Goal: Find specific page/section: Find specific page/section

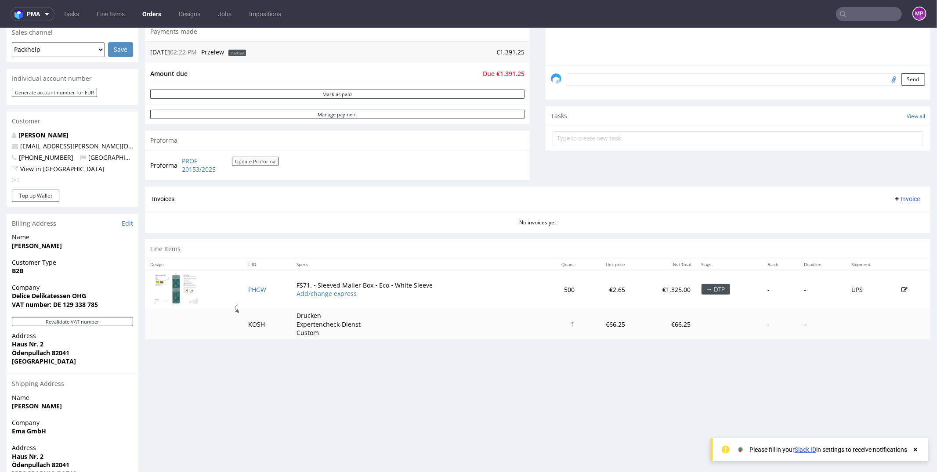
scroll to position [293, 0]
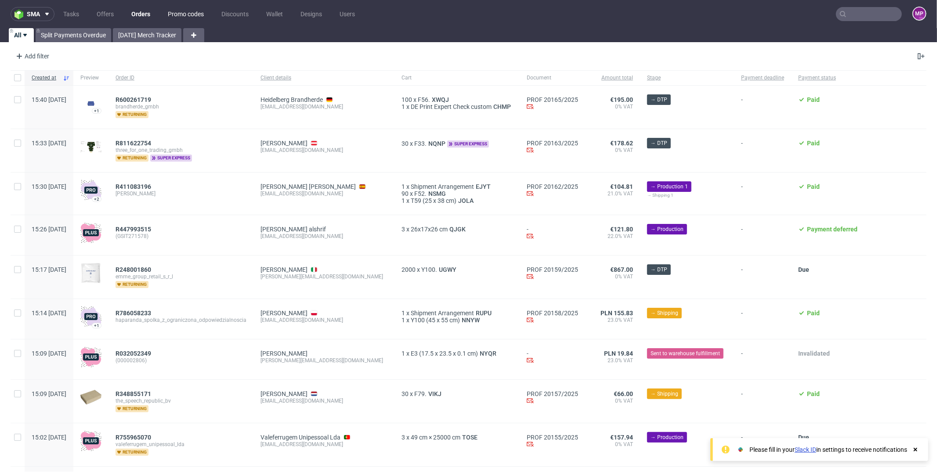
click at [186, 19] on link "Promo codes" at bounding box center [186, 14] width 47 height 14
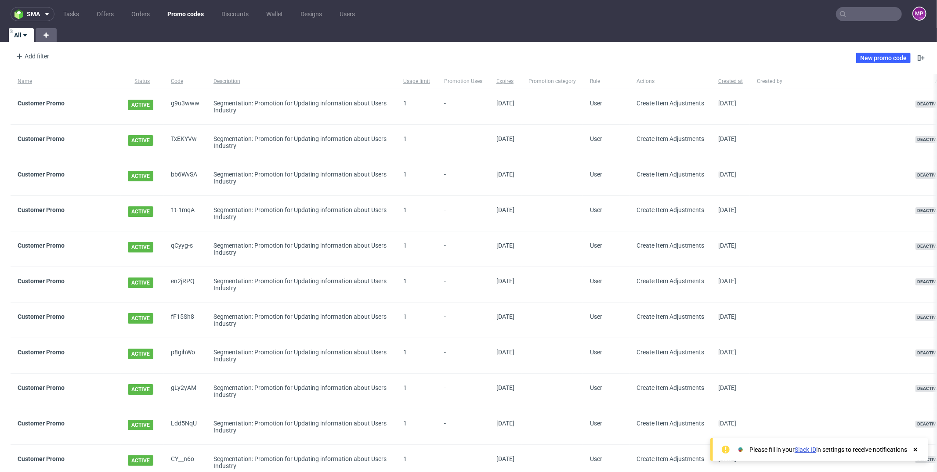
click at [862, 13] on input "text" at bounding box center [869, 14] width 66 height 14
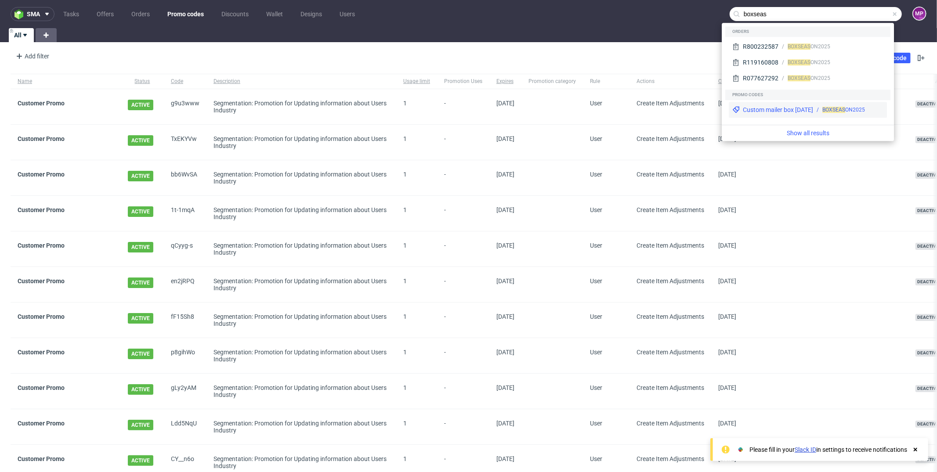
type input "boxseas"
click at [809, 112] on div "Custom mailer box September 2025" at bounding box center [778, 109] width 70 height 9
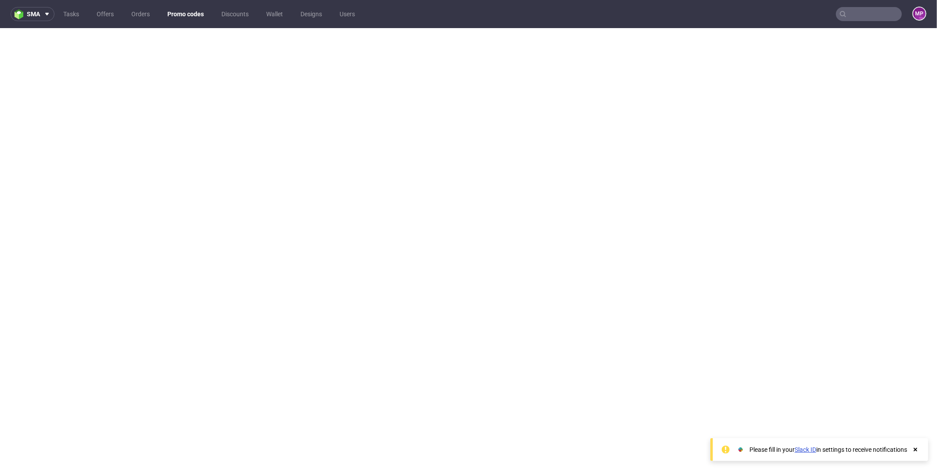
click at [842, 18] on input "text" at bounding box center [869, 14] width 66 height 14
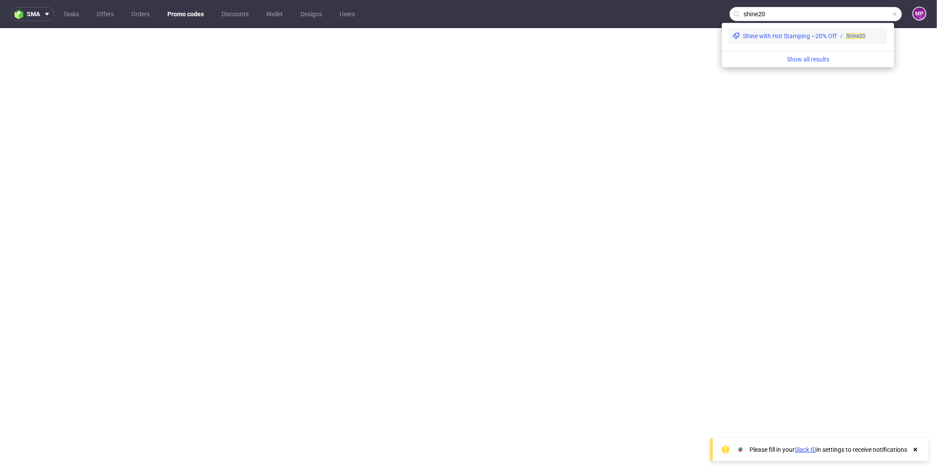
type input "shine20"
click at [801, 34] on div "Shine with Hot Stamping –20% Off" at bounding box center [790, 36] width 94 height 9
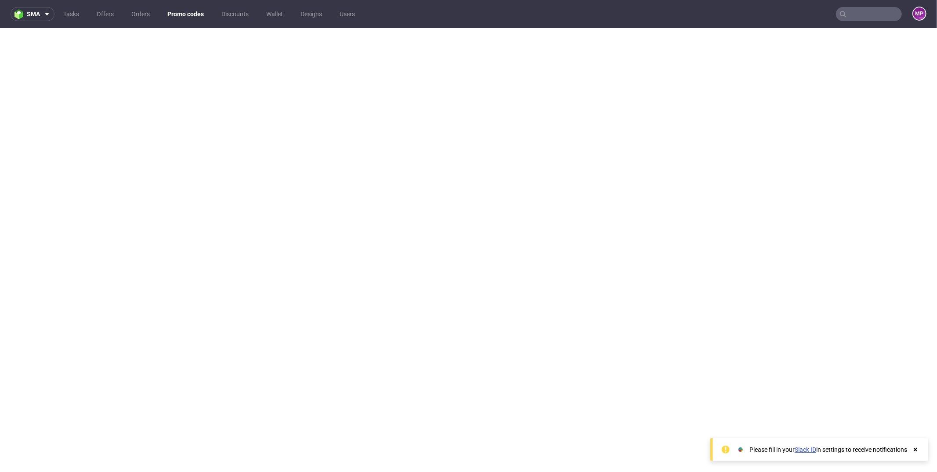
click at [863, 8] on input "text" at bounding box center [869, 14] width 66 height 14
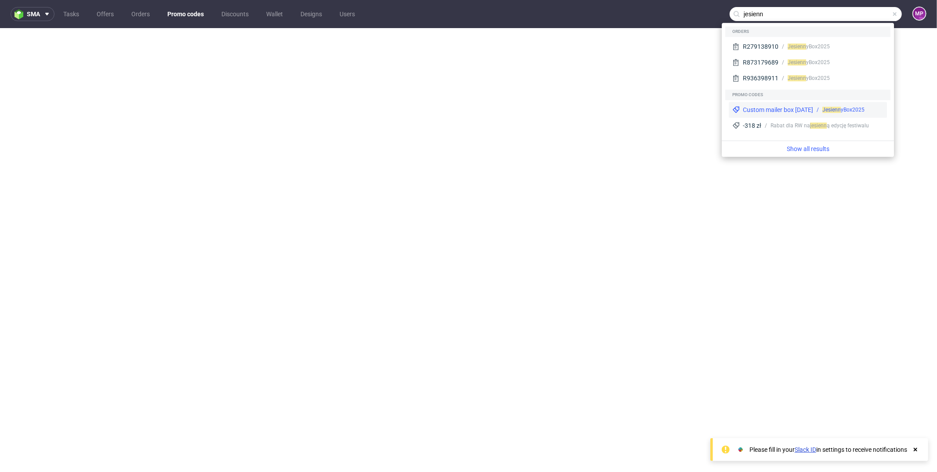
type input "jesienn"
click at [788, 113] on div "Custom mailer box September 2025" at bounding box center [778, 109] width 70 height 9
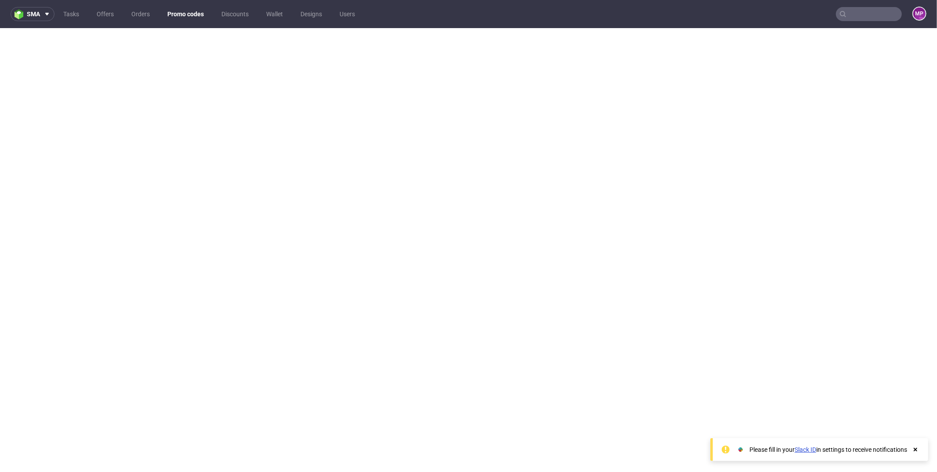
click at [848, 17] on input "text" at bounding box center [869, 14] width 66 height 14
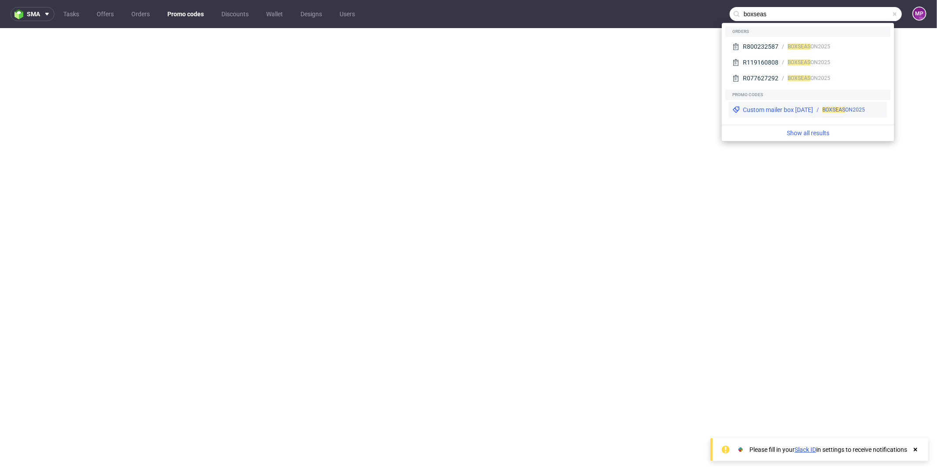
type input "boxseas"
click at [804, 106] on div "Custom mailer box September 2025" at bounding box center [778, 109] width 70 height 9
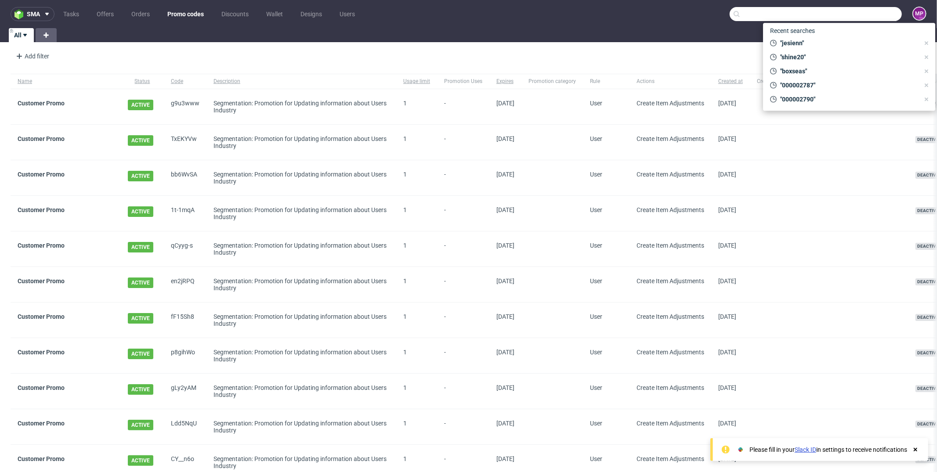
click at [857, 15] on input "text" at bounding box center [816, 14] width 172 height 14
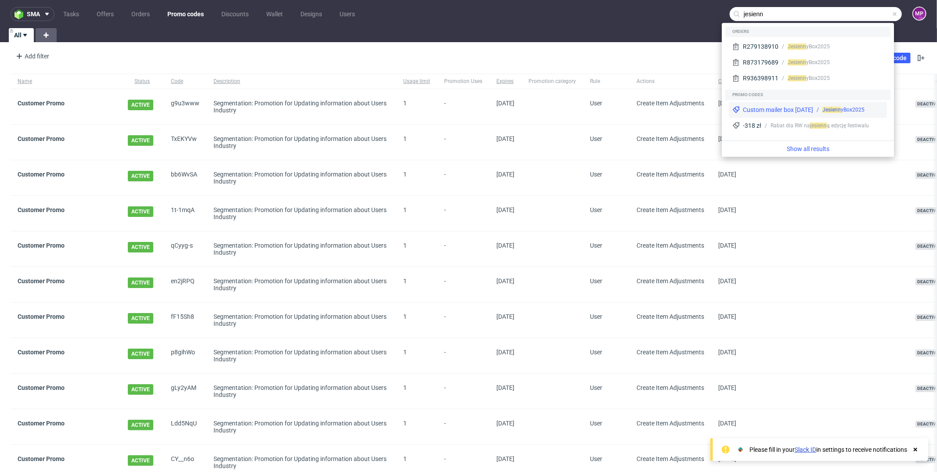
type input "jesienn"
click at [813, 108] on div "Custom mailer box September 2025" at bounding box center [778, 109] width 70 height 9
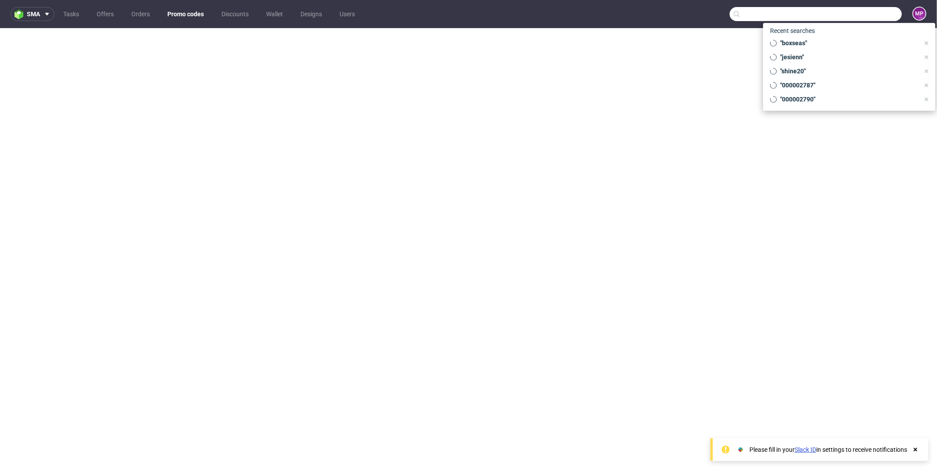
click at [846, 15] on input "text" at bounding box center [816, 14] width 172 height 14
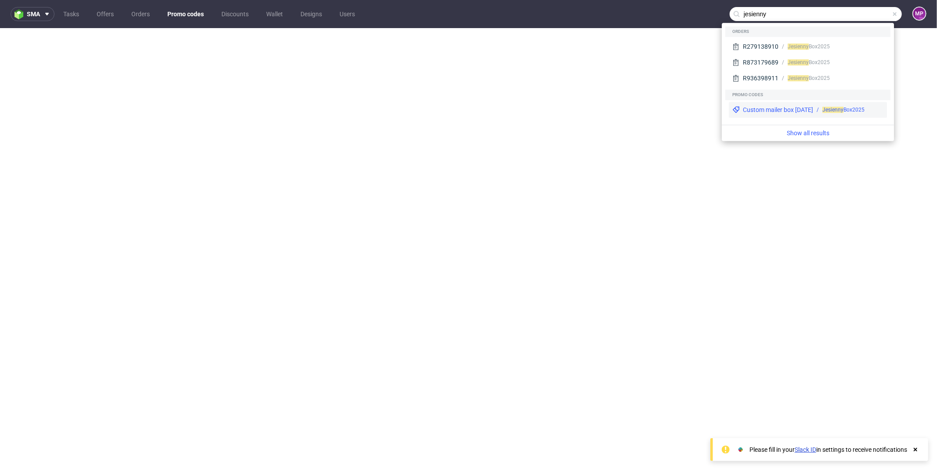
type input "jesienny"
click at [806, 108] on div "Custom mailer box September 2025" at bounding box center [778, 109] width 70 height 9
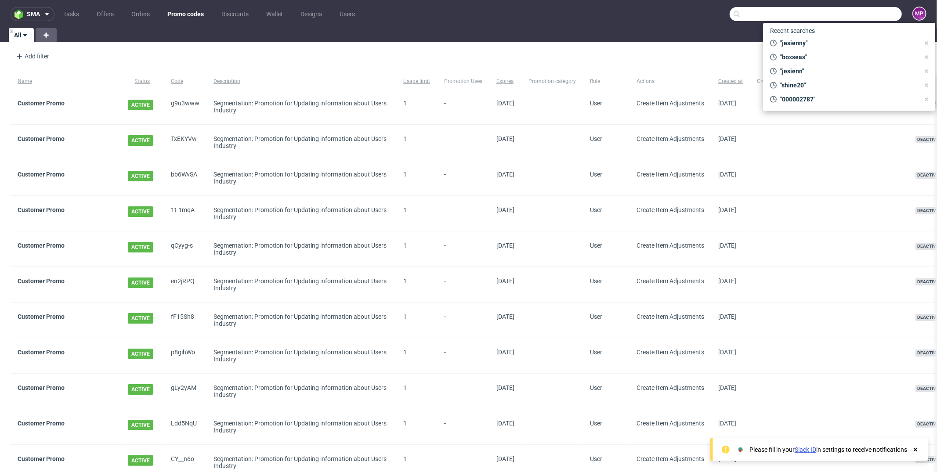
click at [854, 7] on input "text" at bounding box center [816, 14] width 172 height 14
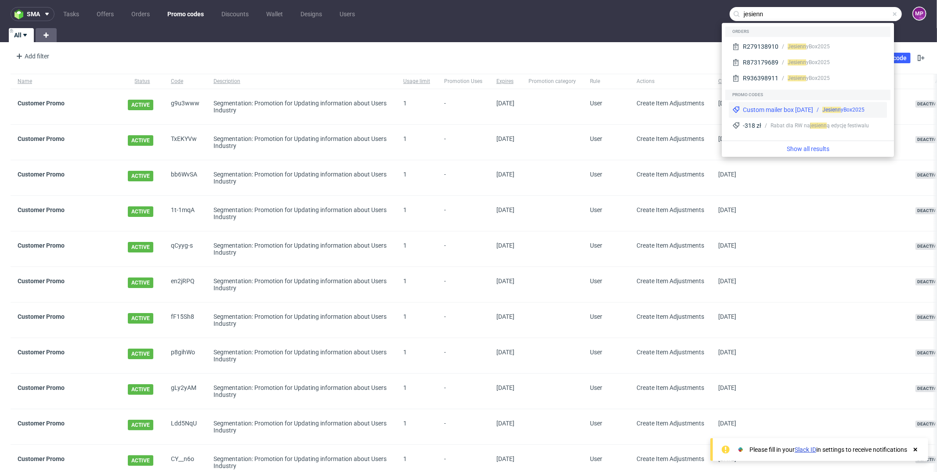
type input "jesienn"
click at [788, 111] on div "Custom mailer box September 2025" at bounding box center [778, 109] width 70 height 9
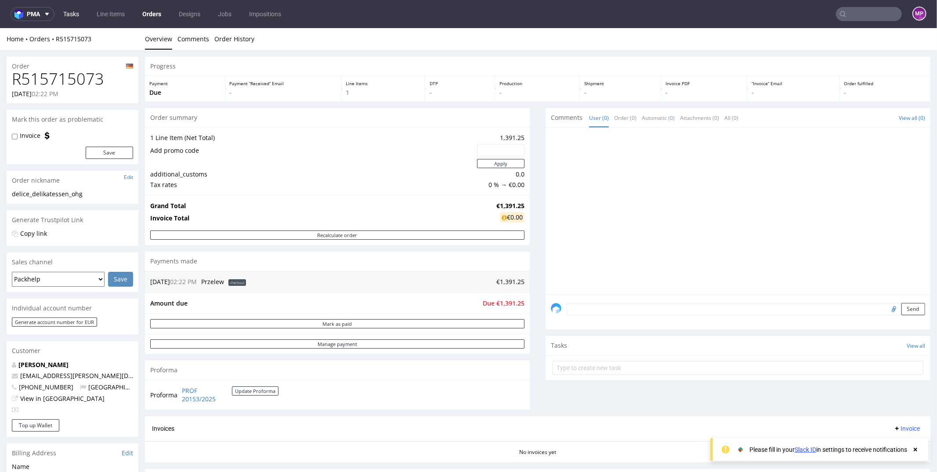
click at [77, 14] on link "Tasks" at bounding box center [71, 14] width 26 height 14
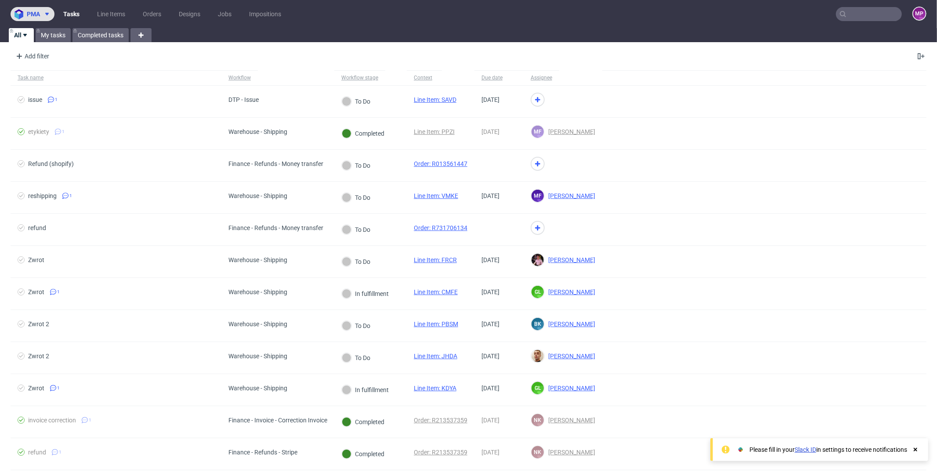
click at [40, 17] on span "pma" at bounding box center [33, 14] width 13 height 6
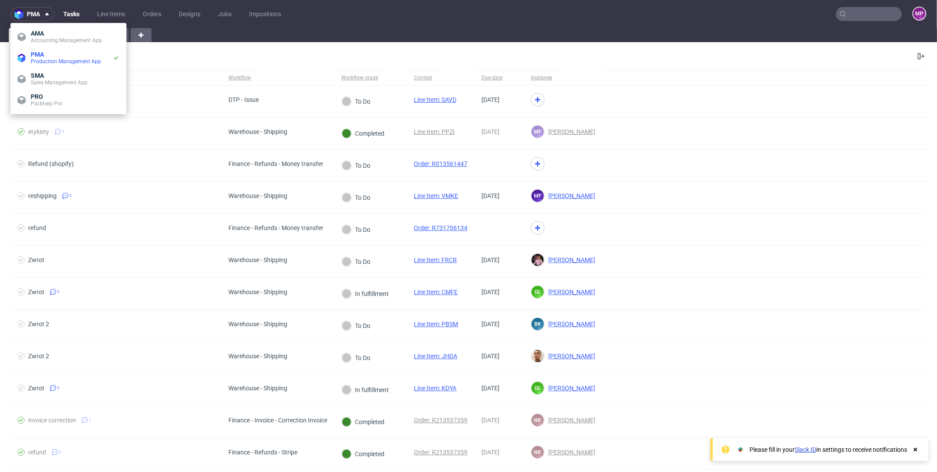
click at [480, 17] on nav "pma Tasks Line Items Orders Designs Jobs Impositions MP" at bounding box center [468, 14] width 937 height 28
